Goal: Transaction & Acquisition: Purchase product/service

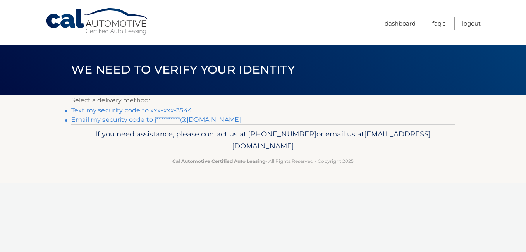
click at [166, 110] on link "Text my security code to xxx-xxx-3544" at bounding box center [131, 109] width 121 height 7
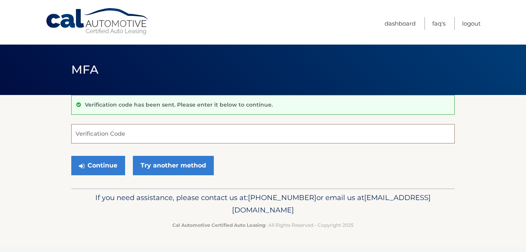
click at [135, 136] on input "Verification Code" at bounding box center [262, 133] width 383 height 19
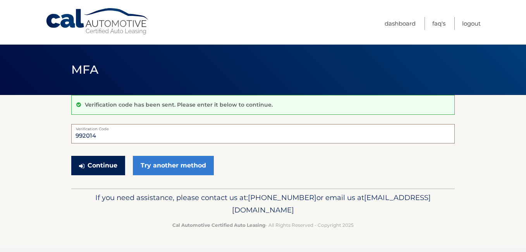
type input "992014"
click at [102, 165] on button "Continue" at bounding box center [98, 165] width 54 height 19
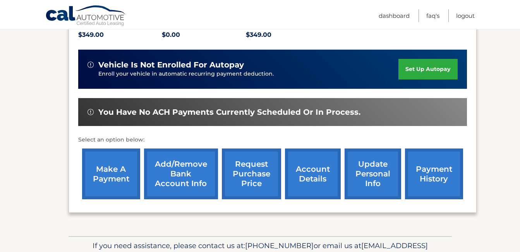
scroll to position [194, 0]
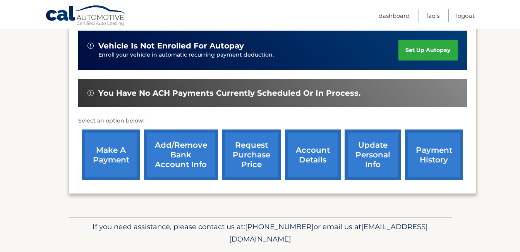
click at [108, 150] on link "make a payment" at bounding box center [111, 154] width 58 height 51
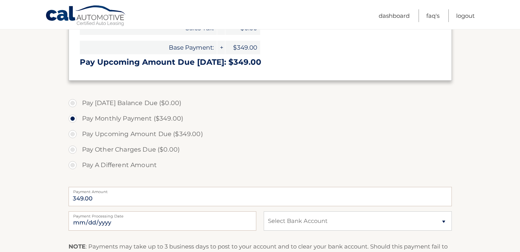
scroll to position [194, 0]
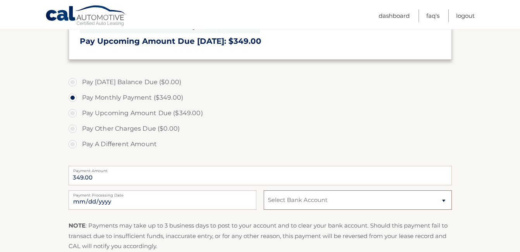
click at [443, 199] on select "Select Bank Account Checking [PERSON_NAME] BANK, N.A. *****4859 Checking [PERSO…" at bounding box center [358, 199] width 188 height 19
select select "N2U4OGQ1MWYtYjMxZi00YzFiLTlhMzgtMDk2ODU4MDNjMzQ4"
click at [264, 190] on select "Select Bank Account Checking WEBSTER BANK, N.A. *****4859 Checking WEBSTER BANK…" at bounding box center [358, 199] width 188 height 19
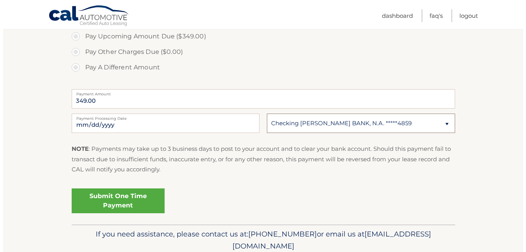
scroll to position [271, 0]
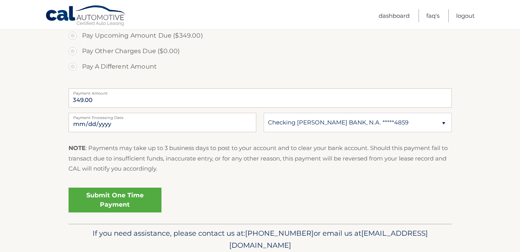
click at [122, 198] on link "Submit One Time Payment" at bounding box center [115, 199] width 93 height 25
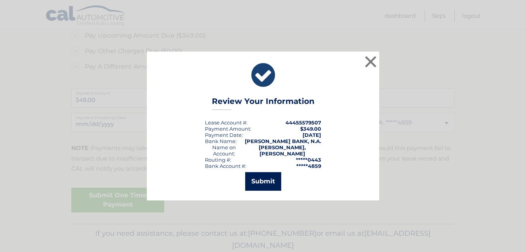
click at [262, 179] on button "Submit" at bounding box center [263, 181] width 36 height 19
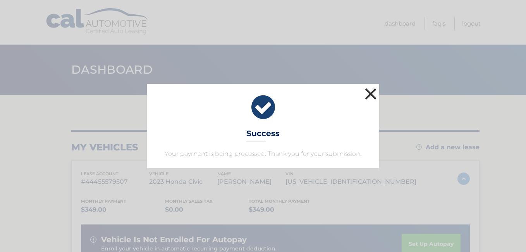
click at [370, 91] on button "×" at bounding box center [370, 93] width 15 height 15
